Goal: Information Seeking & Learning: Find specific page/section

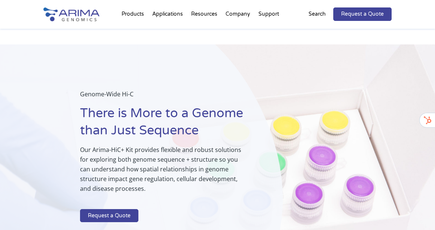
scroll to position [825, 0]
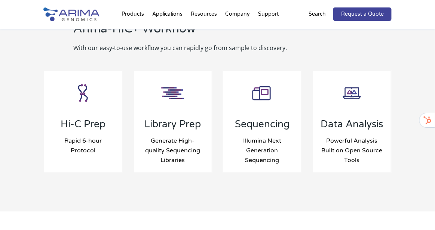
select select "[US_STATE]"
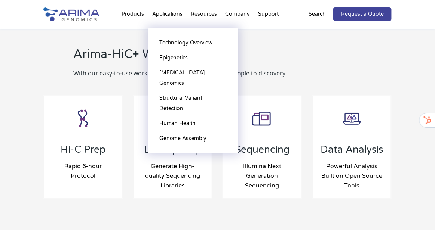
scroll to position [797, 0]
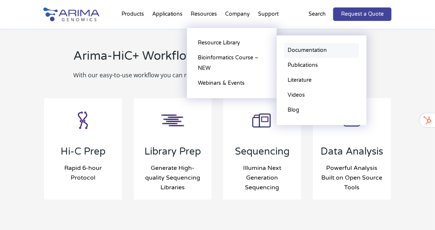
click at [295, 51] on link "Documentation" at bounding box center [321, 50] width 75 height 15
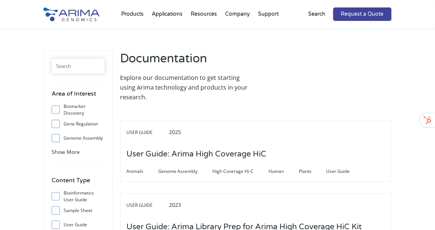
click at [92, 70] on input "text" at bounding box center [78, 66] width 53 height 15
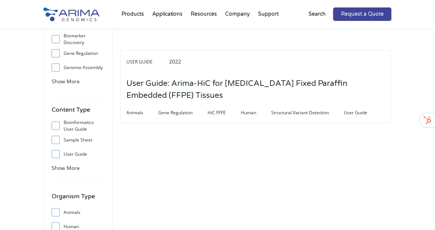
scroll to position [70, 0]
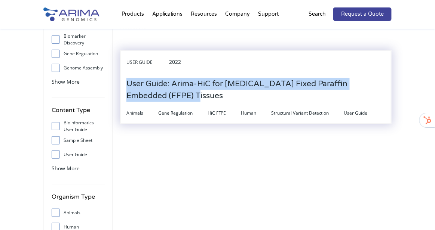
click at [175, 97] on h3 "User Guide: Arima-HiC for Formalin Fixed Paraffin Embedded (FFPE) Tissues" at bounding box center [255, 90] width 259 height 35
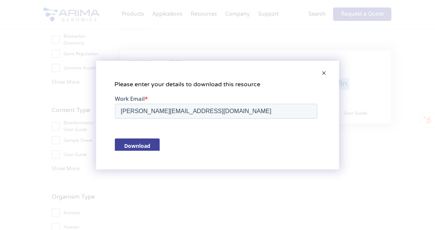
scroll to position [0, 0]
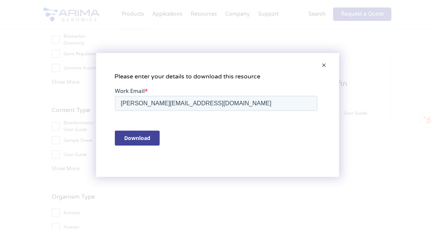
click at [321, 66] on span at bounding box center [324, 66] width 15 height 18
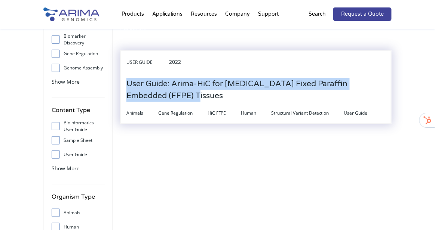
copy h3 "User Guide: Arima-HiC for Formalin Fixed Paraffin Embedded (FFPE) Tissues"
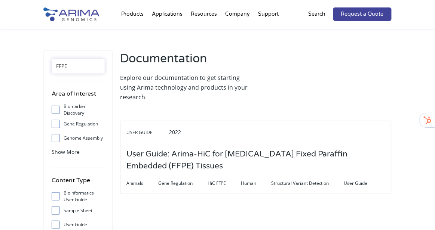
click at [77, 69] on input "FFPE" at bounding box center [78, 66] width 53 height 15
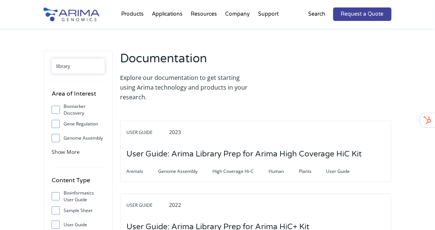
click at [64, 67] on input "library" at bounding box center [78, 66] width 53 height 15
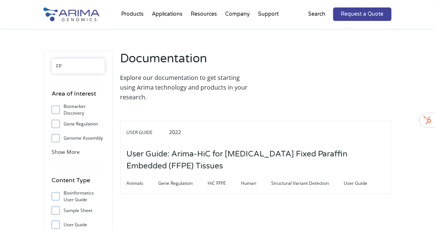
type input "F"
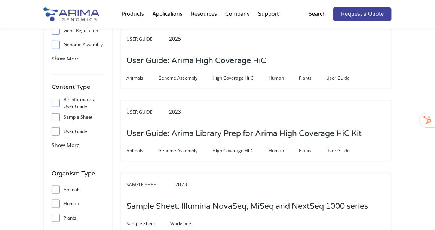
scroll to position [117, 0]
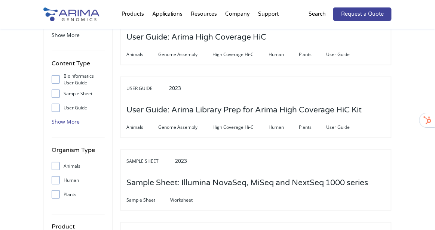
click at [60, 120] on span "Show More" at bounding box center [66, 121] width 28 height 7
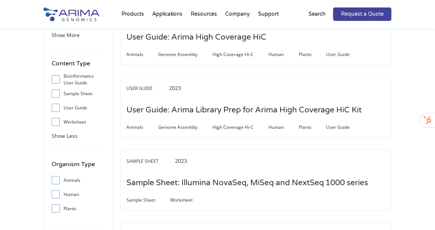
click at [52, 122] on span at bounding box center [58, 122] width 12 height 8
click at [53, 122] on input "Worksheet" at bounding box center [55, 122] width 5 height 5
checkbox input "true"
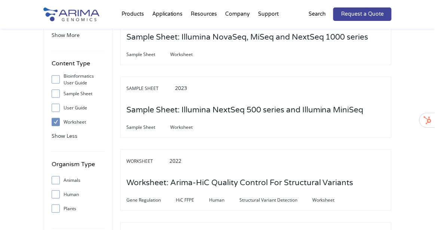
click at [56, 95] on input "Sample Sheet" at bounding box center [55, 93] width 5 height 5
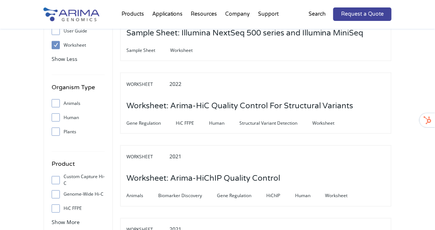
scroll to position [198, 0]
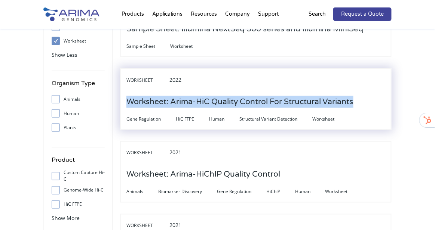
copy h3 "Worksheet: Arima-HiC Quality Control For Structural Variants"
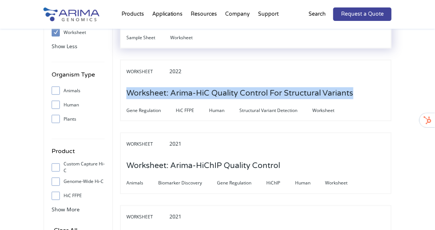
scroll to position [0, 0]
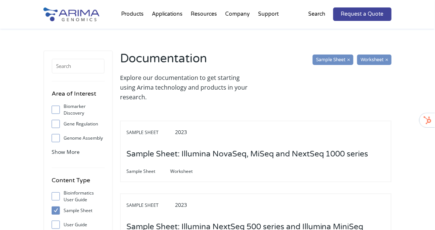
click at [55, 211] on input "Sample Sheet" at bounding box center [55, 210] width 5 height 5
checkbox input "false"
click at [76, 70] on input "text" at bounding box center [78, 66] width 53 height 15
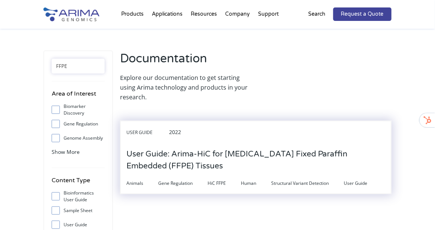
type input "FFPE"
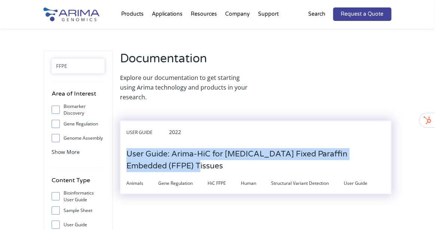
copy h3 "User Guide: Arima-HiC for Formalin Fixed Paraffin Embedded (FFPE) Tissues"
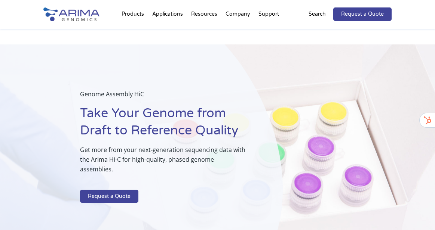
scroll to position [595, 0]
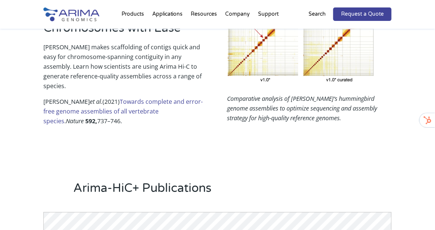
select select "[US_STATE]"
